Goal: Check status: Check status

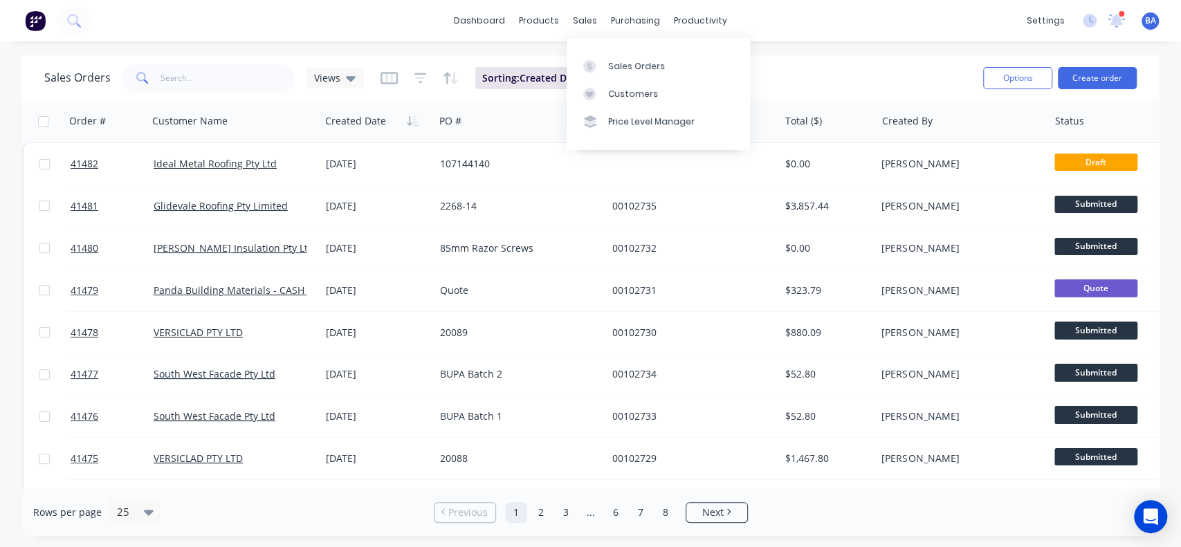
click at [646, 100] on div "Customers" at bounding box center [633, 94] width 50 height 12
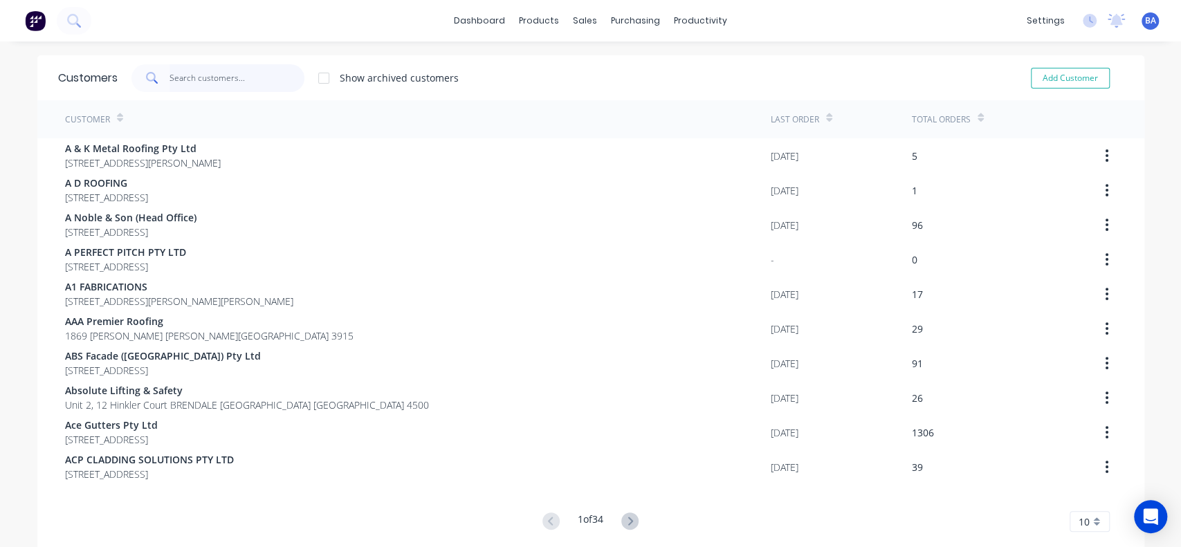
click at [246, 77] on input "text" at bounding box center [236, 78] width 135 height 28
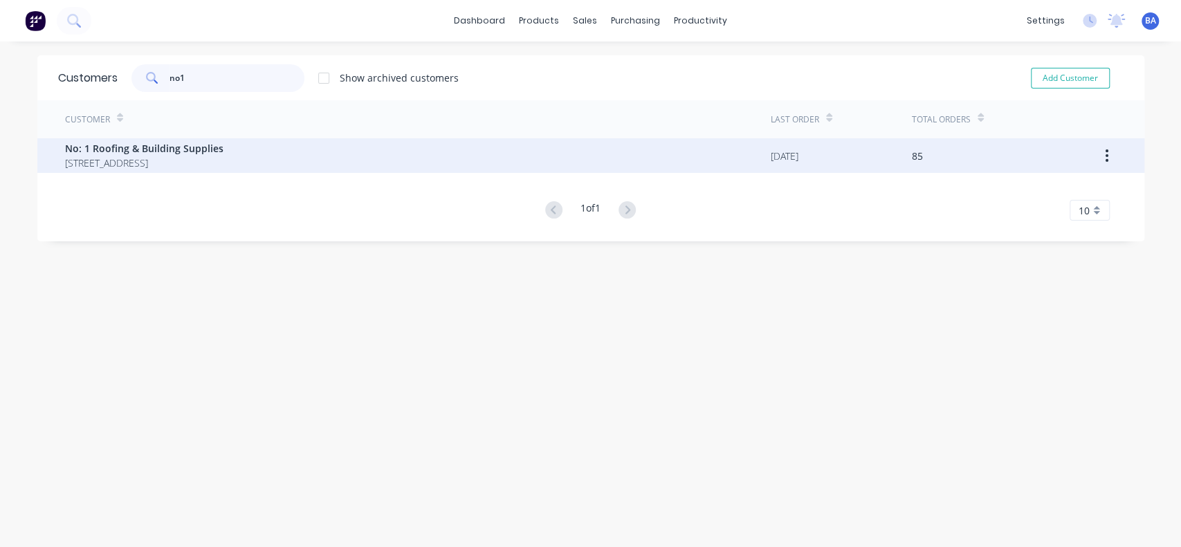
type input "no1"
click at [147, 142] on span "No: 1 Roofing & Building Supplies" at bounding box center [144, 148] width 158 height 15
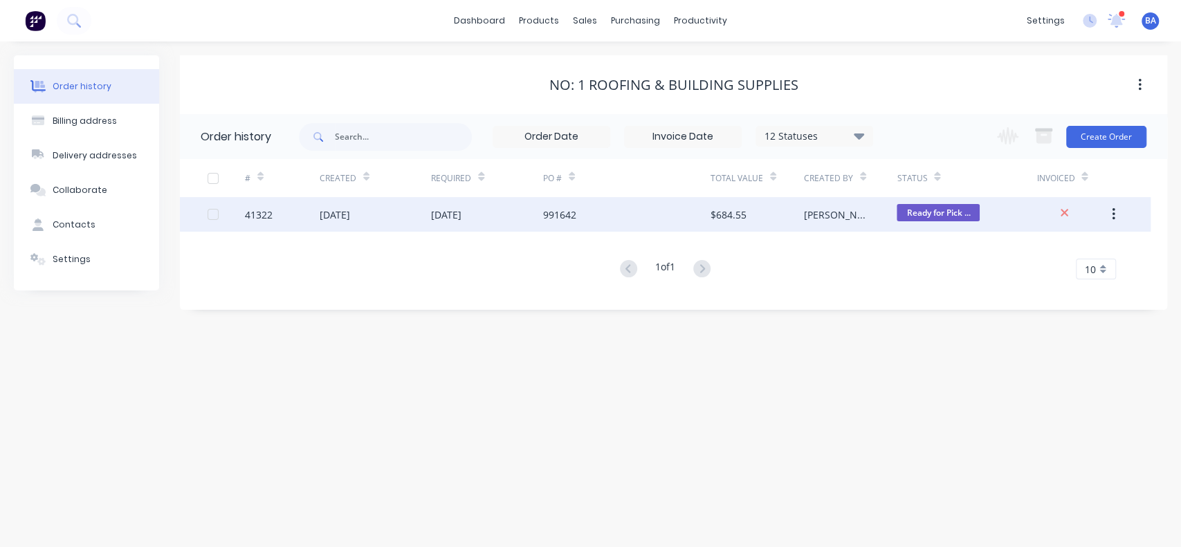
click at [724, 205] on div "$684.55" at bounding box center [756, 214] width 93 height 35
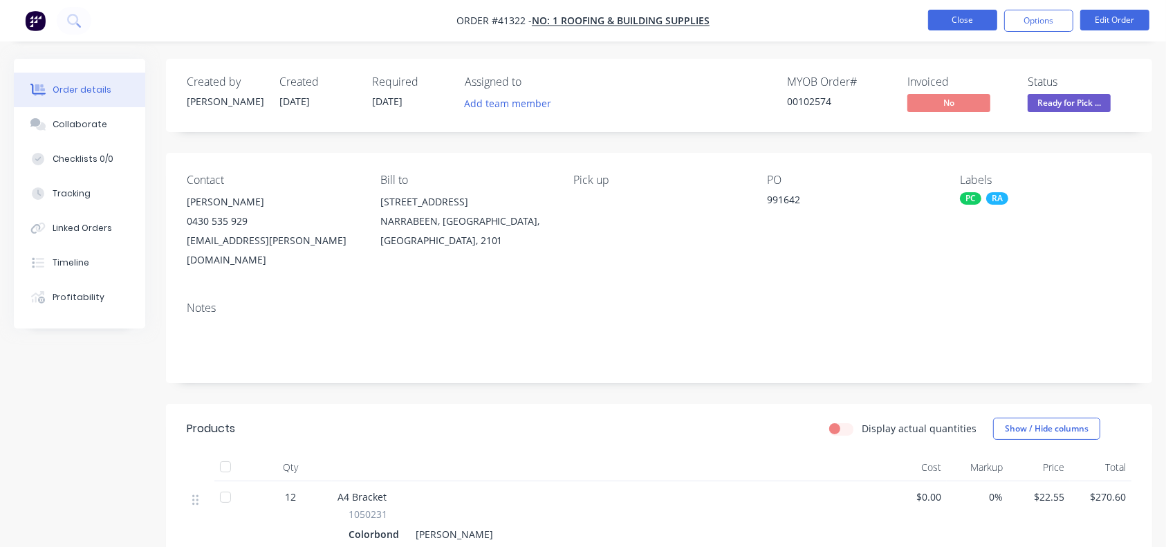
click at [950, 15] on button "Close" at bounding box center [962, 20] width 69 height 21
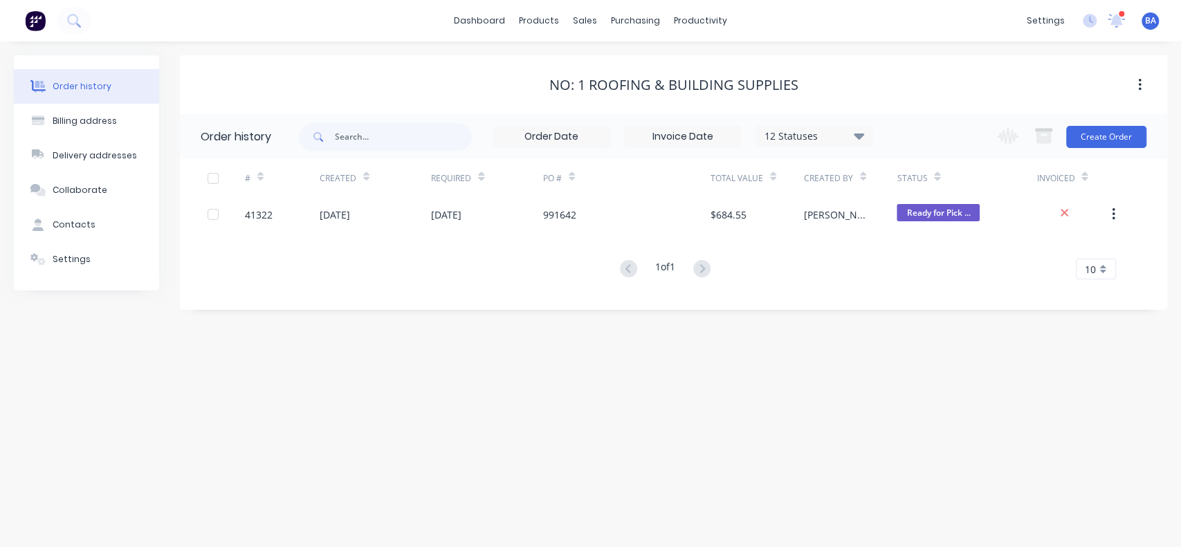
click at [863, 131] on icon at bounding box center [859, 135] width 10 height 17
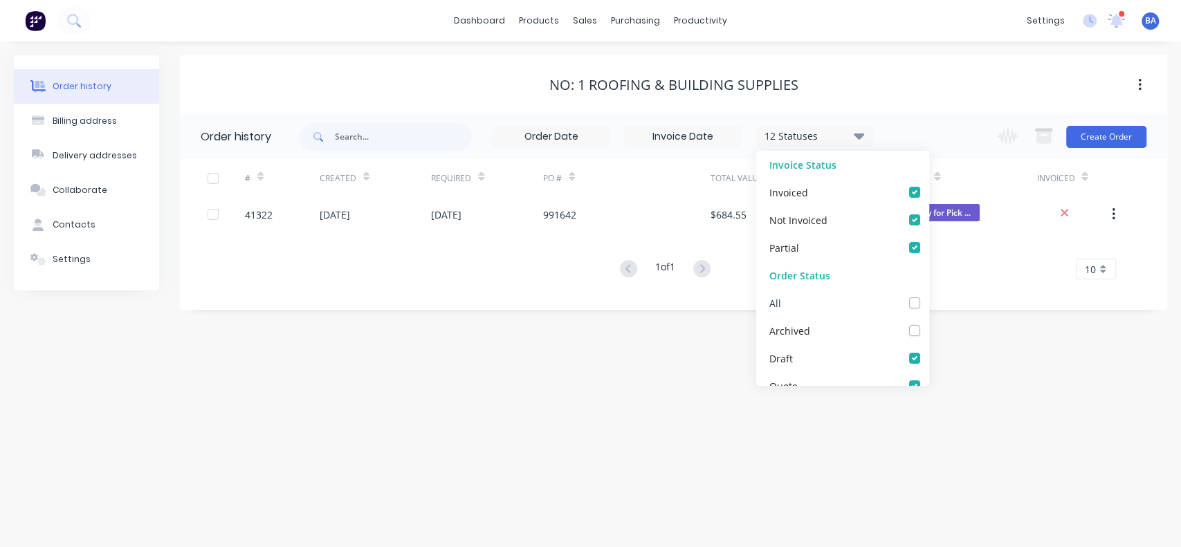
click at [928, 295] on label at bounding box center [928, 295] width 0 height 0
click at [928, 298] on input "checkbox" at bounding box center [933, 301] width 11 height 13
checkbox input "true"
click at [981, 409] on div "Order history Billing address Delivery addresses Collaborate Contacts Settings …" at bounding box center [590, 295] width 1181 height 506
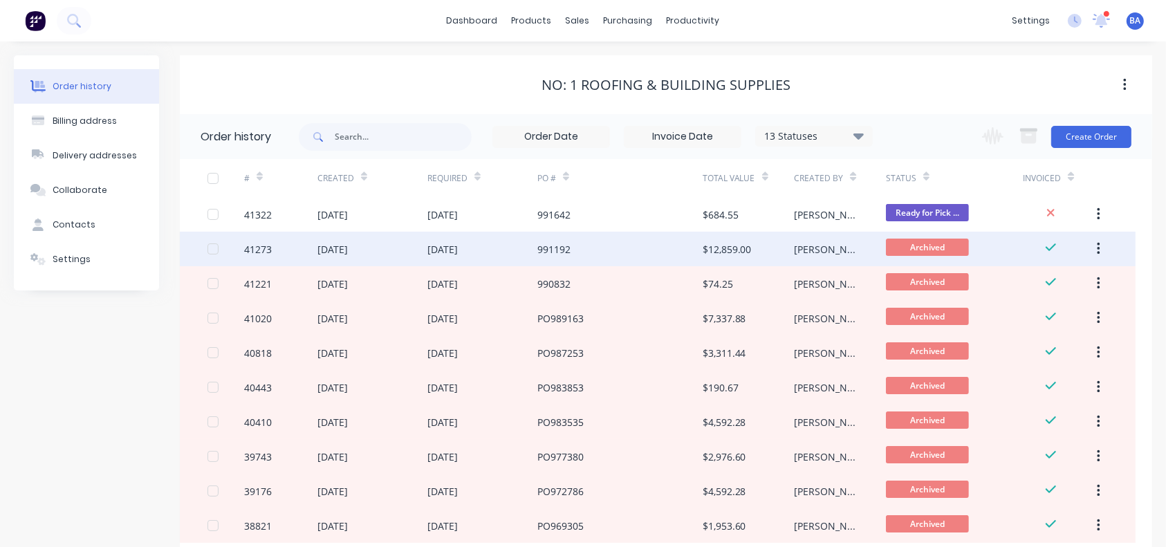
click at [693, 243] on div "991192" at bounding box center [619, 249] width 165 height 35
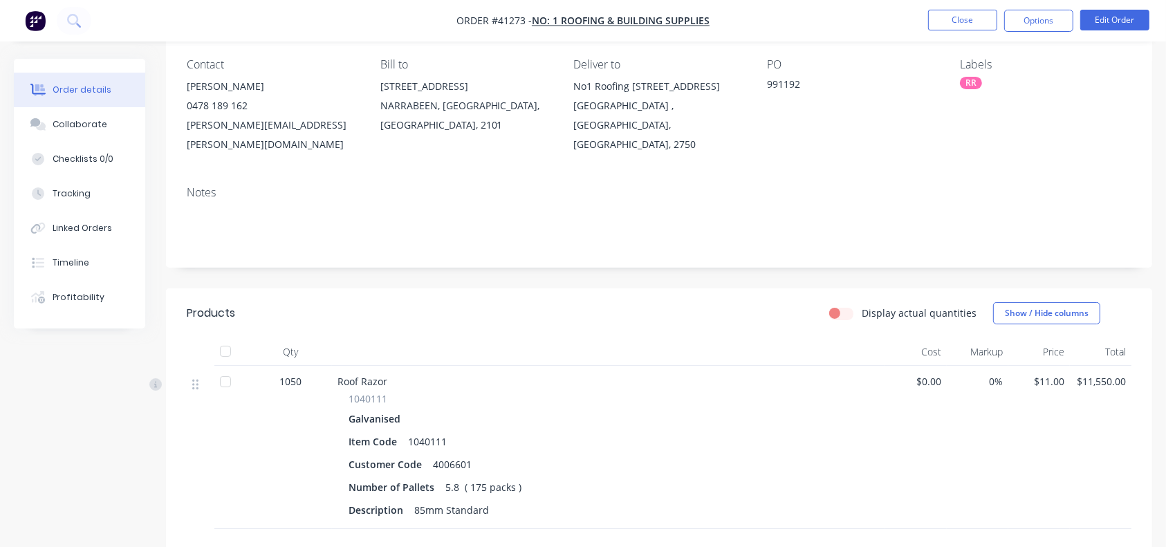
scroll to position [114, 0]
click at [956, 17] on button "Close" at bounding box center [962, 20] width 69 height 21
